Goal: Information Seeking & Learning: Understand process/instructions

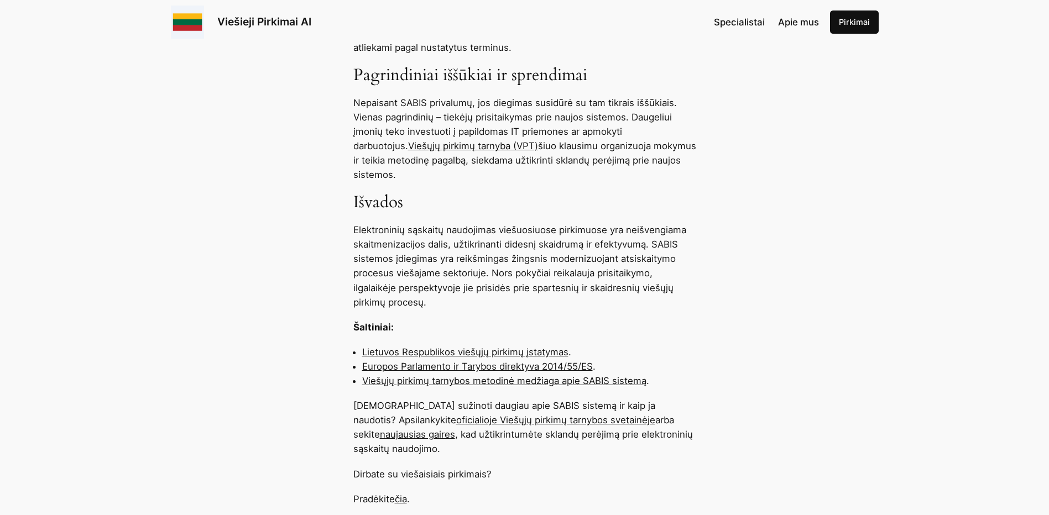
scroll to position [1051, 0]
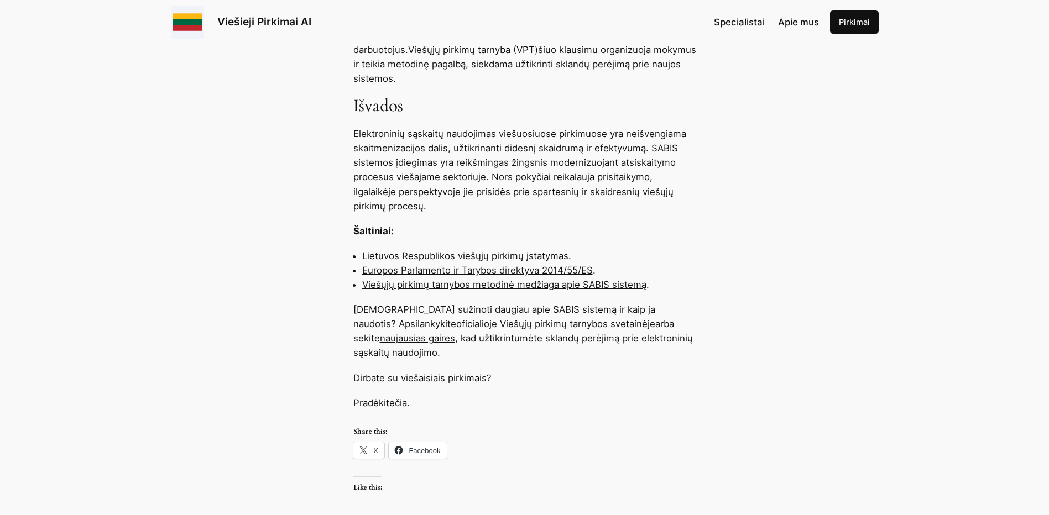
click at [469, 318] on link "oficialioje Viešųjų pirkimų tarnybos svetainėje" at bounding box center [555, 323] width 199 height 11
click at [470, 302] on p "[DEMOGRAPHIC_DATA] sužinoti daugiau apie SABIS sistemą ir kaip ja naudotis? Aps…" at bounding box center [524, 331] width 343 height 58
click at [474, 318] on link "oficialioje Viešųjų pirkimų tarnybos svetainėje" at bounding box center [555, 323] width 199 height 11
click at [402, 398] on link "čia" at bounding box center [401, 403] width 12 height 11
click at [536, 279] on link "Viešųjų pirkimų tarnybos metodinė medžiaga apie SABIS sistemą" at bounding box center [504, 284] width 284 height 11
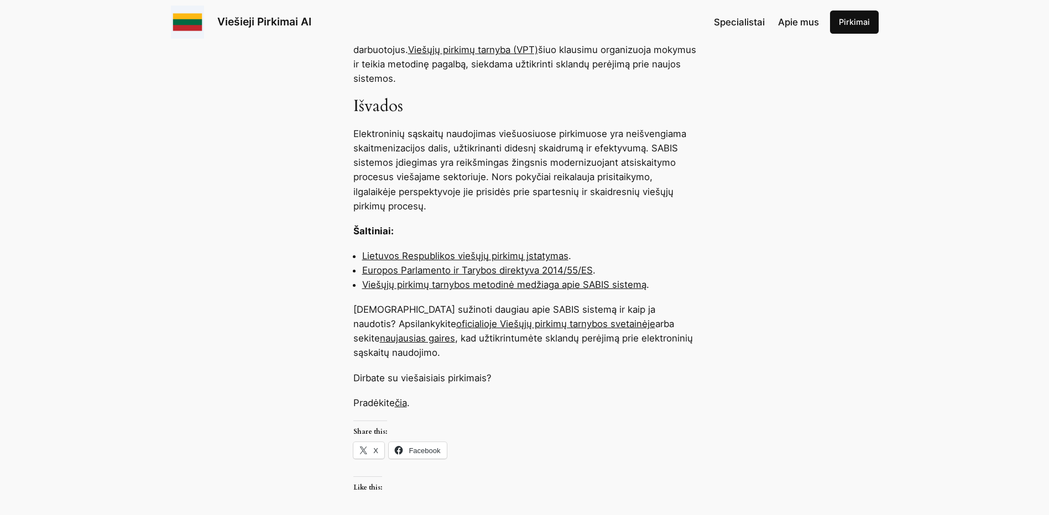
click at [563, 279] on link "Viešųjų pirkimų tarnybos metodinė medžiaga apie SABIS sistemą" at bounding box center [504, 284] width 284 height 11
click at [549, 279] on link "Viešųjų pirkimų tarnybos metodinė medžiaga apie SABIS sistemą" at bounding box center [504, 284] width 284 height 11
click at [647, 278] on li "Viešųjų pirkimų tarnybos metodinė medžiaga apie SABIS sistemą ." at bounding box center [529, 285] width 334 height 14
click at [659, 278] on li "Viešųjų pirkimų tarnybos metodinė medžiaga apie SABIS sistemą ." at bounding box center [529, 285] width 334 height 14
click at [639, 279] on link "Viešųjų pirkimų tarnybos metodinė medžiaga apie SABIS sistemą" at bounding box center [504, 284] width 284 height 11
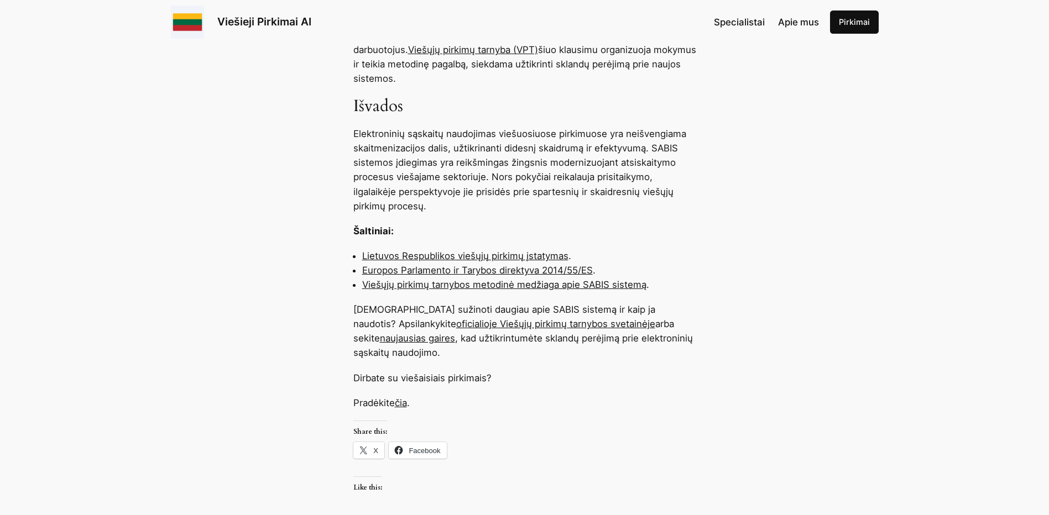
drag, startPoint x: 639, startPoint y: 247, endPoint x: 625, endPoint y: 247, distance: 13.8
click at [625, 279] on link "Viešųjų pirkimų tarnybos metodinė medžiaga apie SABIS sistemą" at bounding box center [504, 284] width 284 height 11
click at [455, 333] on link "naujausias gaires" at bounding box center [417, 338] width 75 height 11
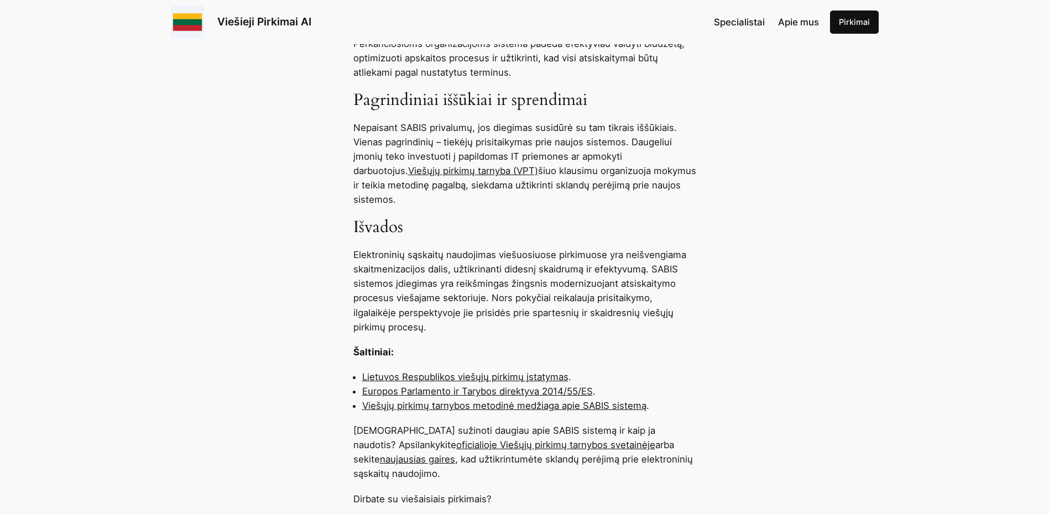
scroll to position [885, 0]
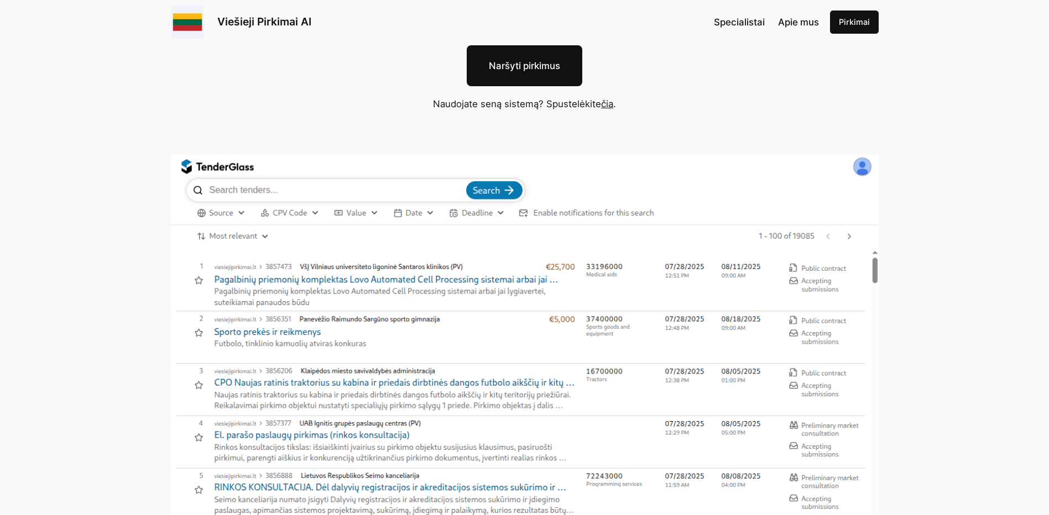
scroll to position [166, 0]
